Goal: Transaction & Acquisition: Obtain resource

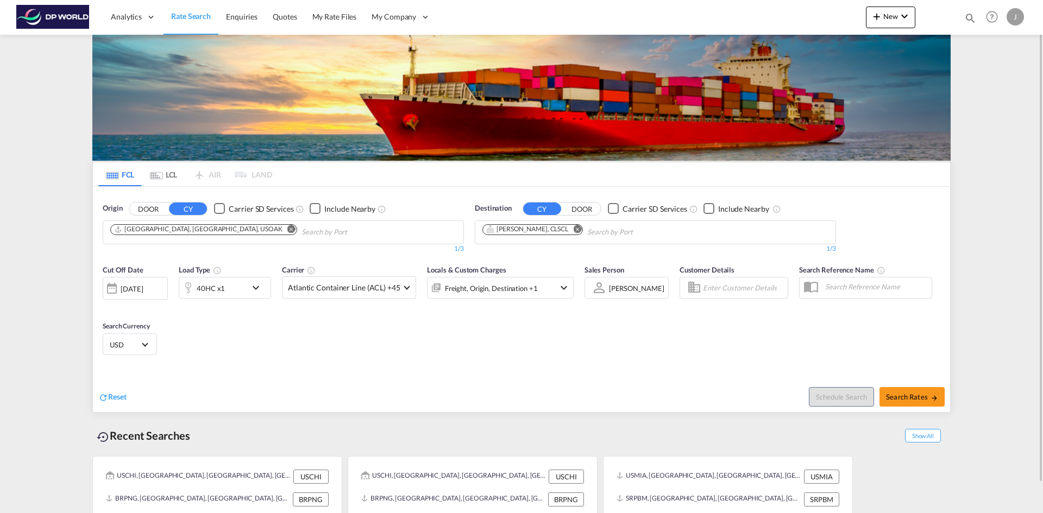
click at [287, 225] on md-icon "Remove" at bounding box center [291, 229] width 8 height 8
click at [166, 235] on body "Analytics Dashboard Rate Search Enquiries Quotes My Rate Files My Company" at bounding box center [521, 256] width 1043 height 513
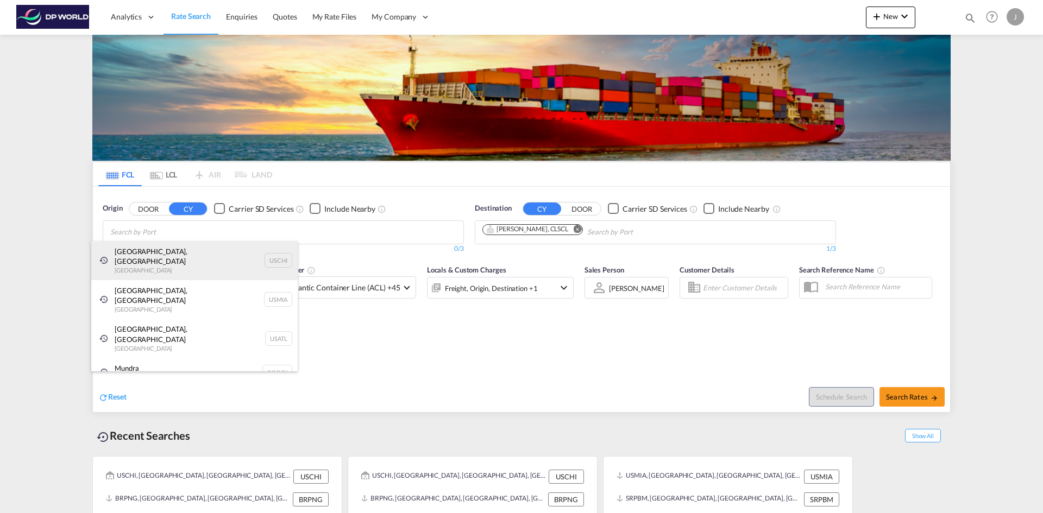
click at [128, 254] on div "[GEOGRAPHIC_DATA], IL United States USCHI" at bounding box center [194, 260] width 206 height 39
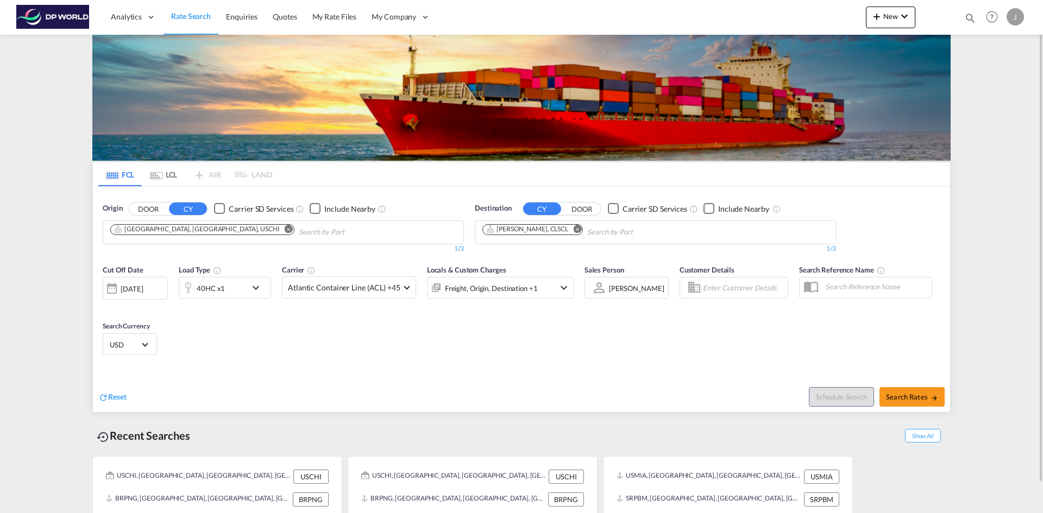
click at [573, 228] on md-icon "Remove" at bounding box center [577, 229] width 8 height 8
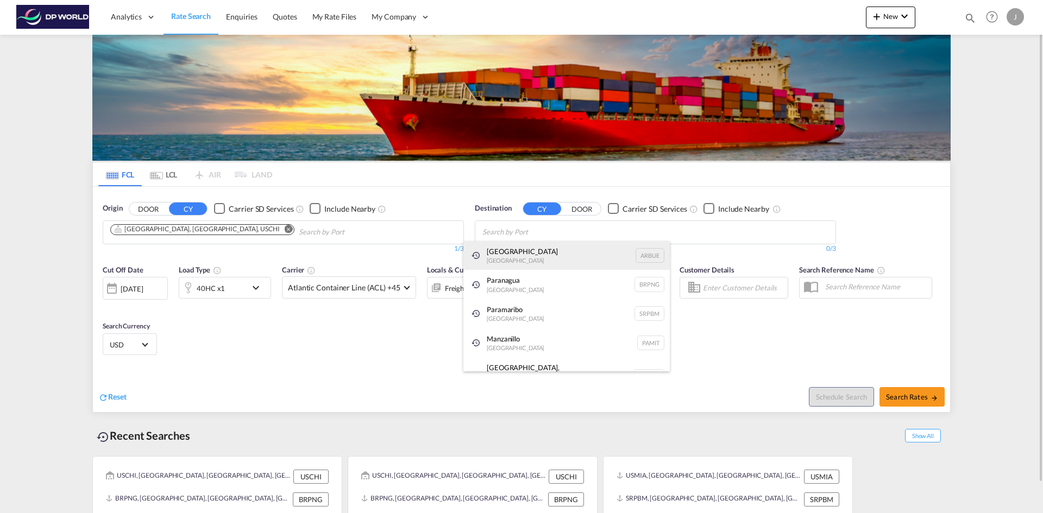
click at [493, 253] on div "[GEOGRAPHIC_DATA] [GEOGRAPHIC_DATA] [GEOGRAPHIC_DATA]" at bounding box center [566, 255] width 206 height 29
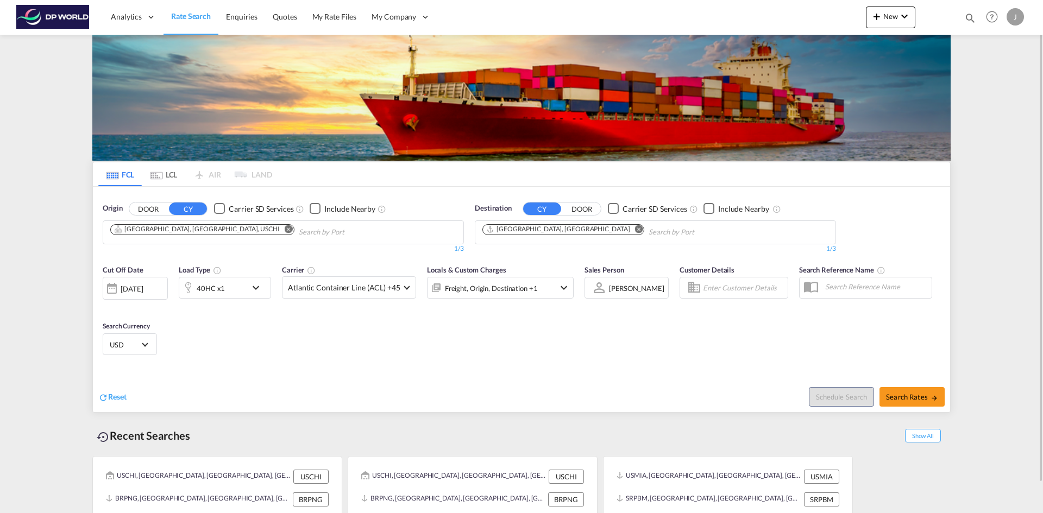
click at [114, 294] on div at bounding box center [111, 289] width 17 height 22
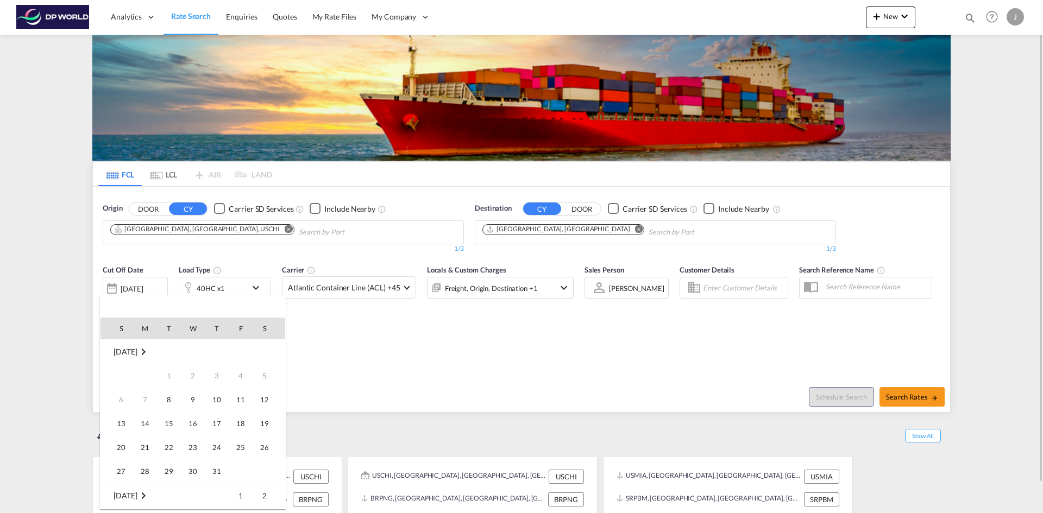
scroll to position [432, 0]
click at [243, 402] on span "17" at bounding box center [241, 400] width 22 height 22
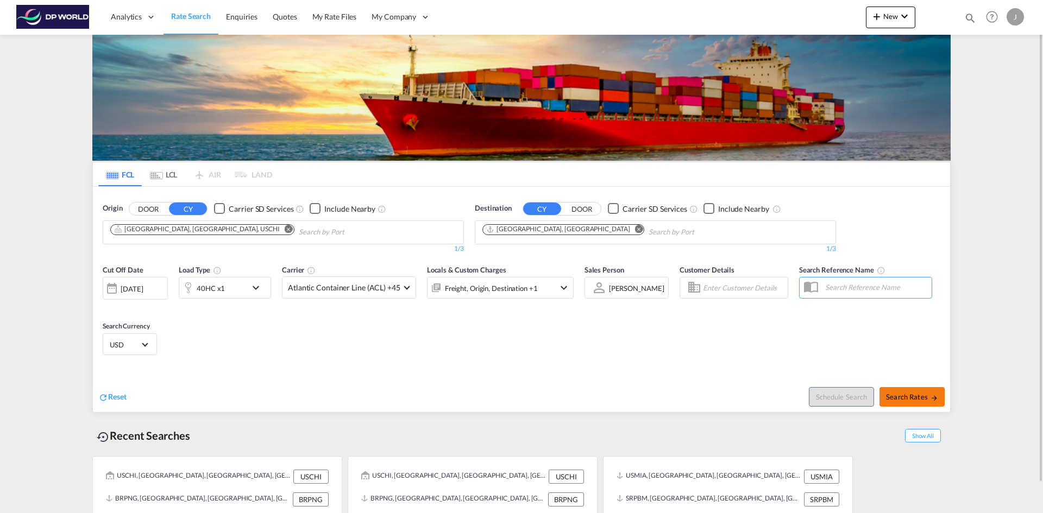
click at [899, 400] on span "Search Rates" at bounding box center [912, 397] width 52 height 9
type input "USCHI to ARBUE / [DATE]"
